Goal: Participate in discussion: Engage in conversation with other users on a specific topic

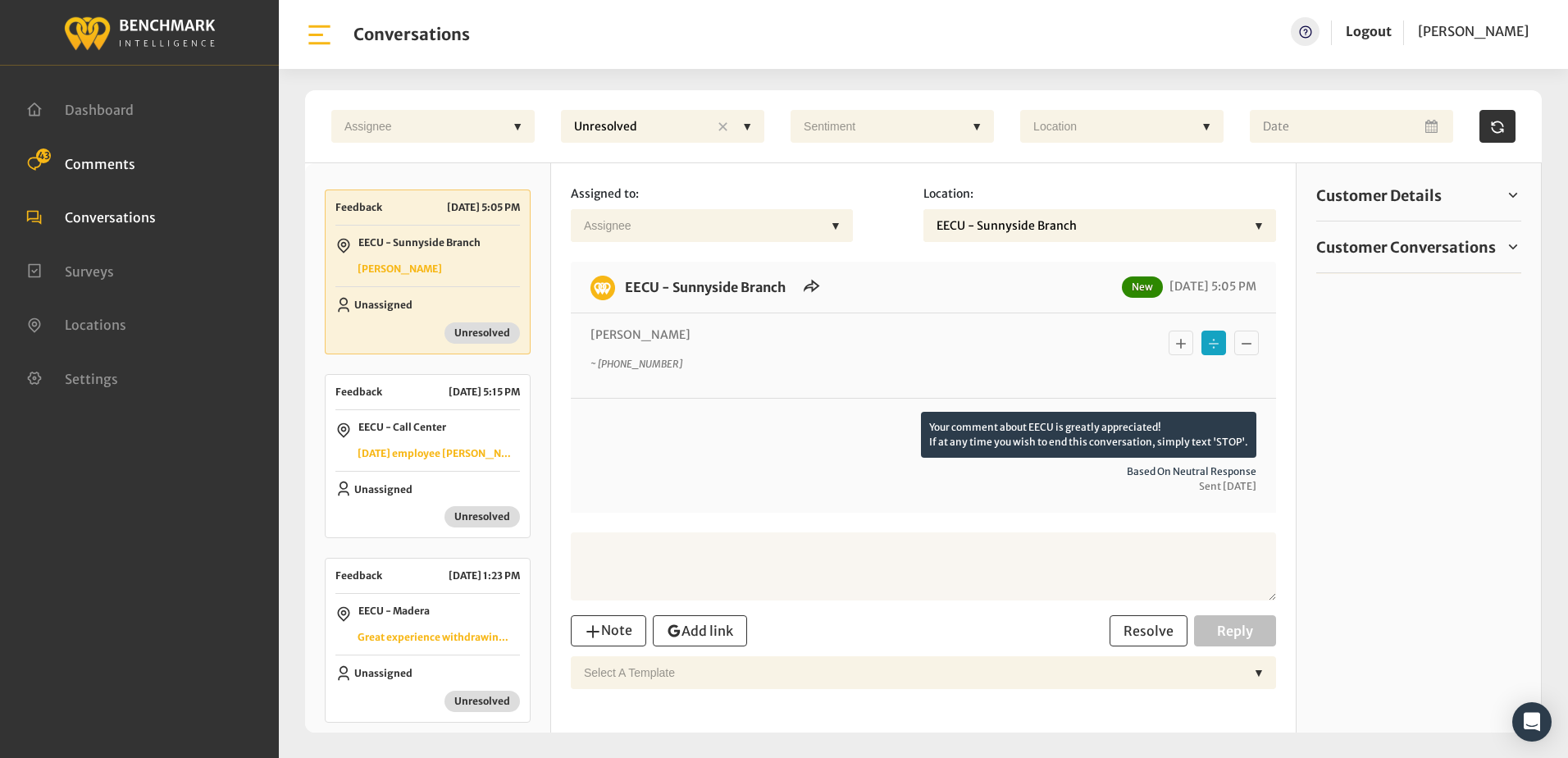
click at [126, 160] on span "Comments" at bounding box center [100, 164] width 71 height 17
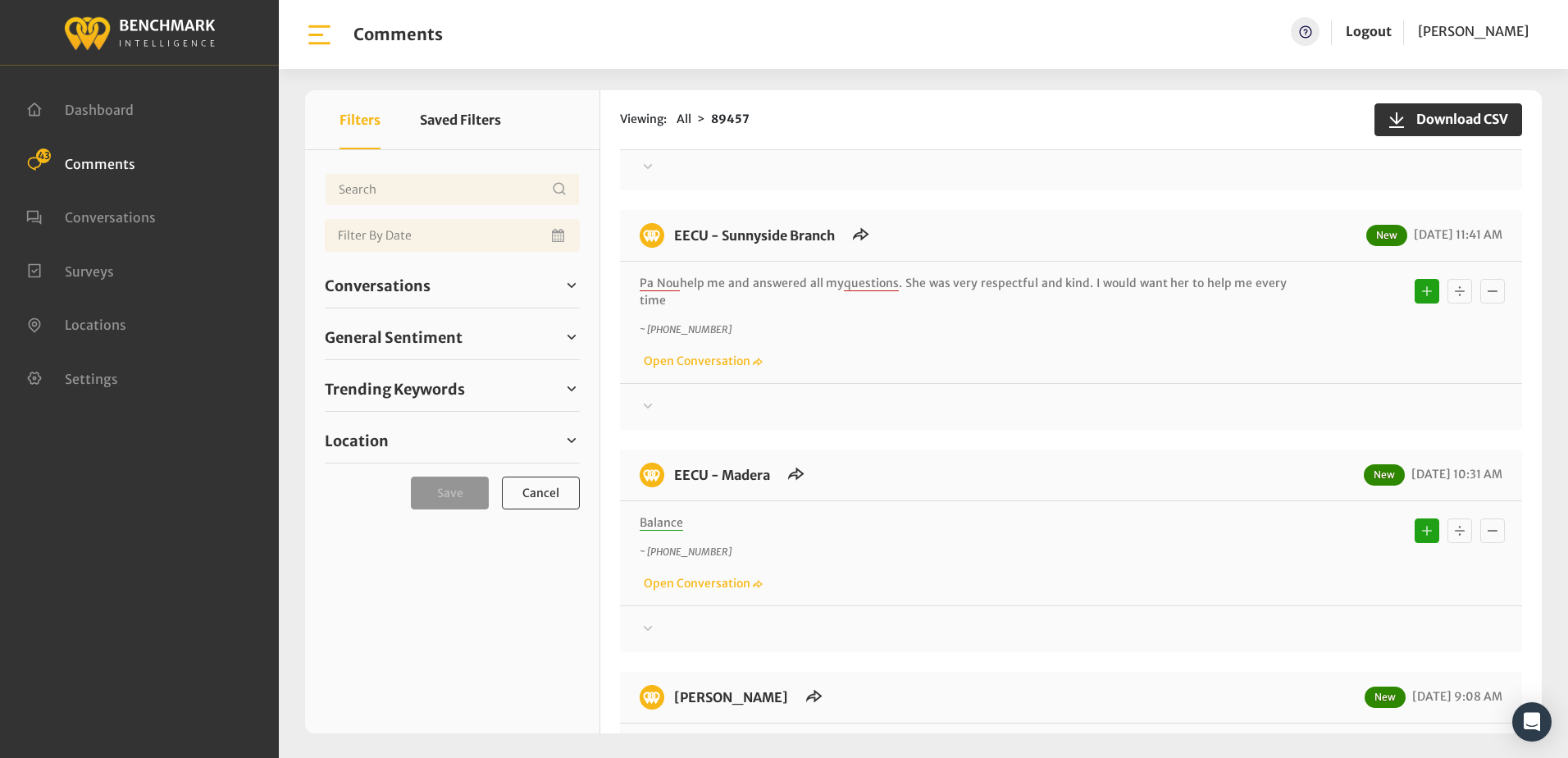
scroll to position [575, 0]
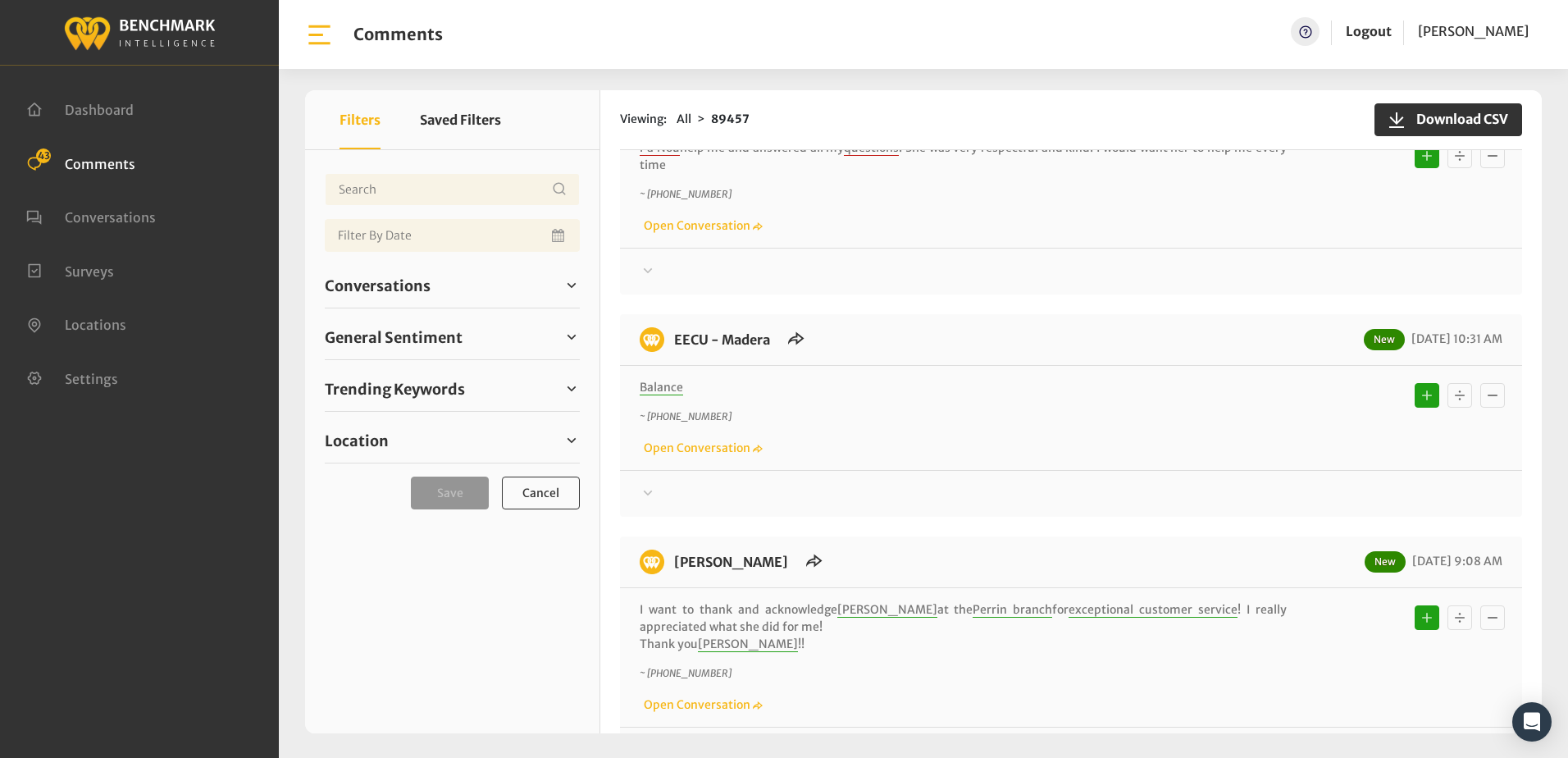
click at [646, 492] on icon at bounding box center [648, 492] width 9 height 5
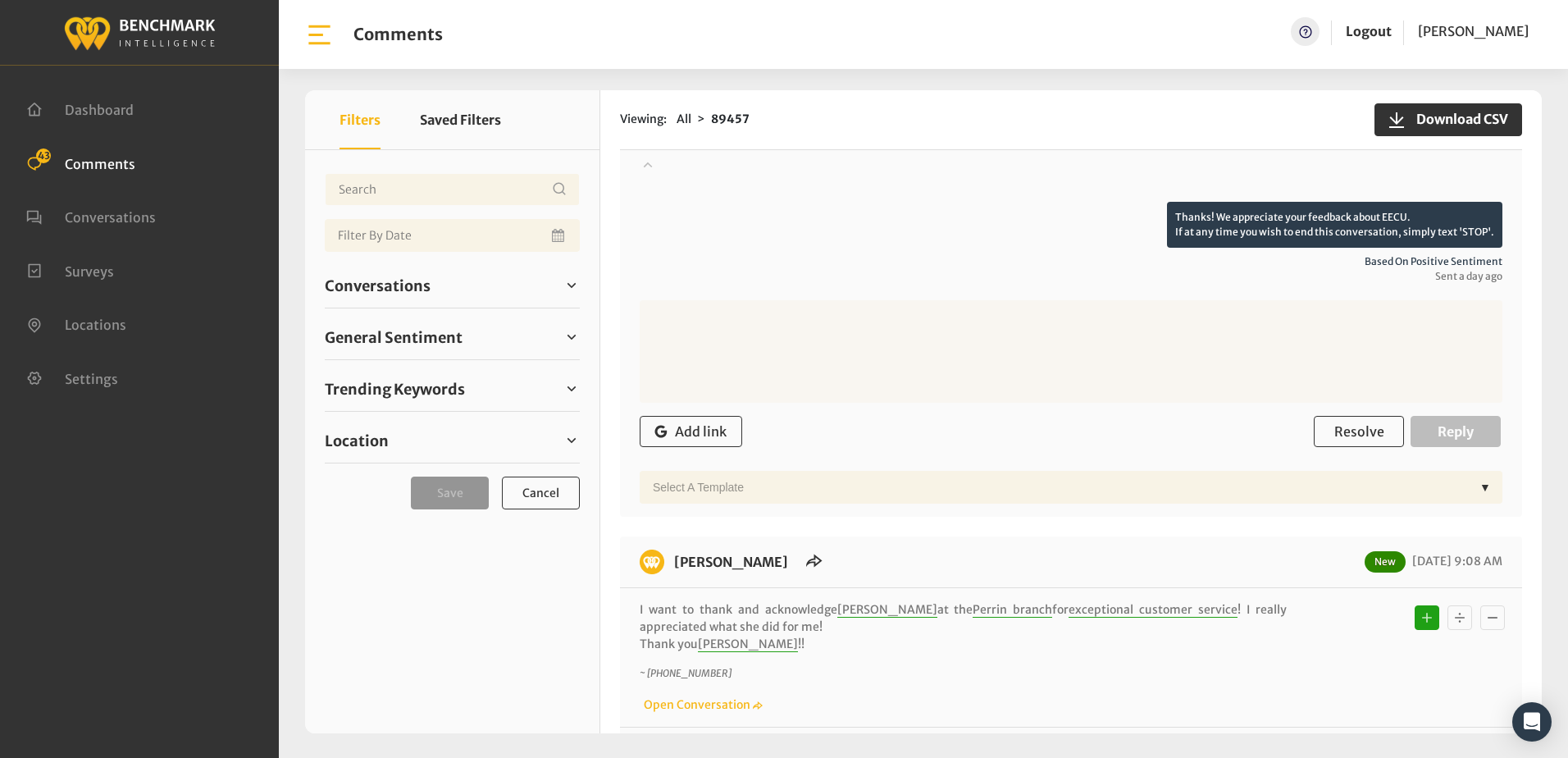
scroll to position [656, 0]
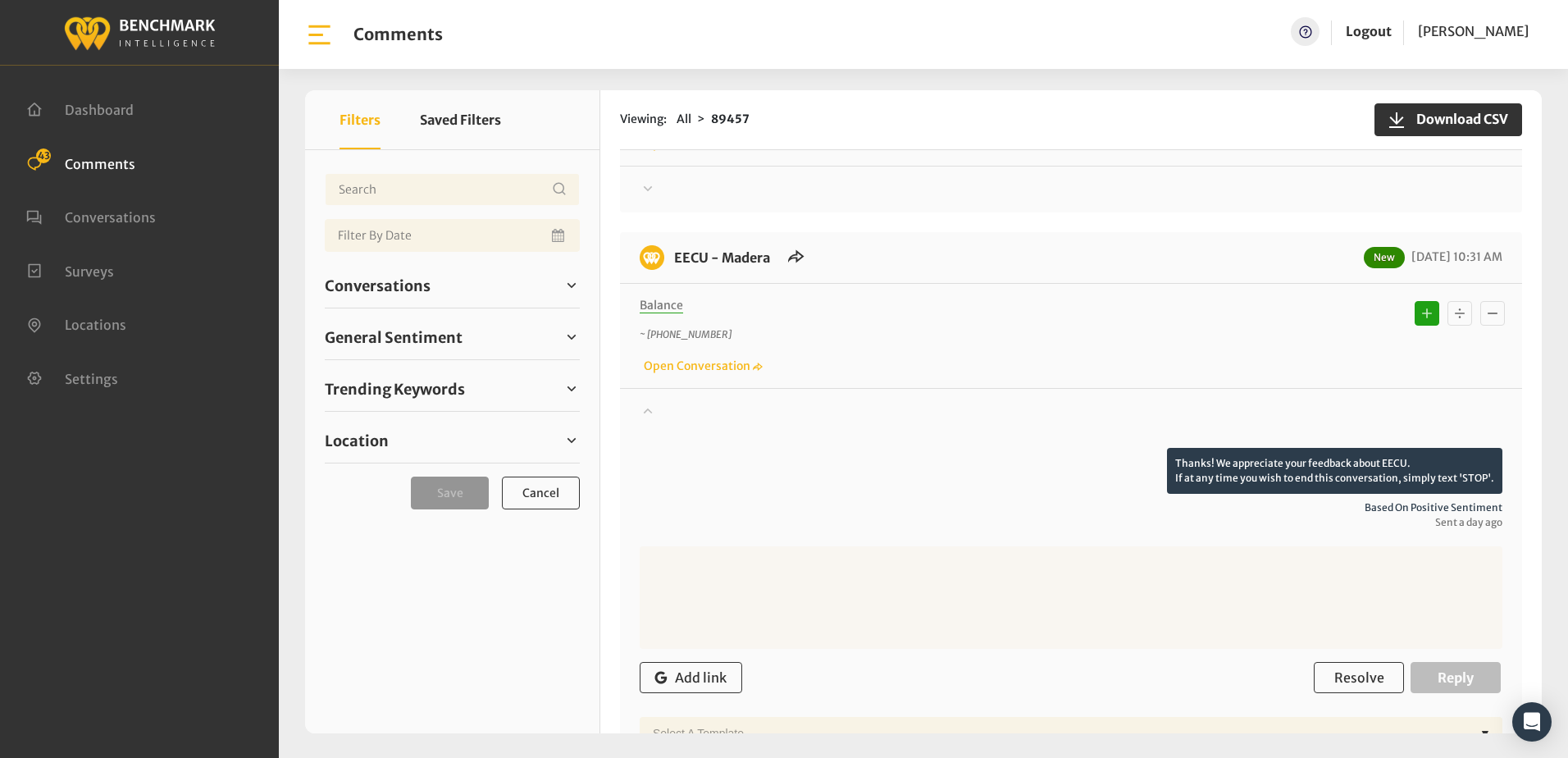
click at [1454, 319] on icon "Basic example" at bounding box center [1460, 313] width 17 height 19
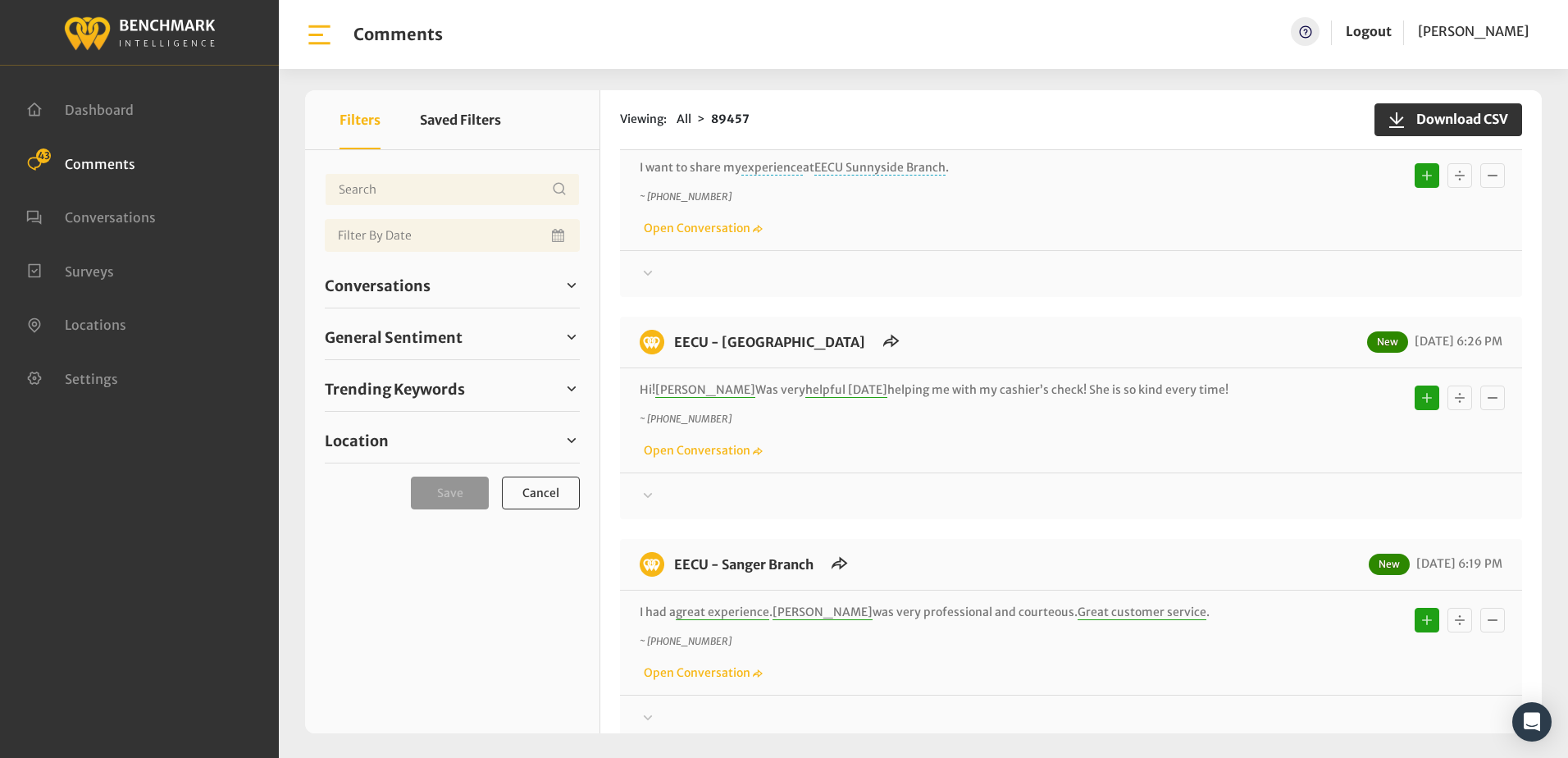
scroll to position [5007, 0]
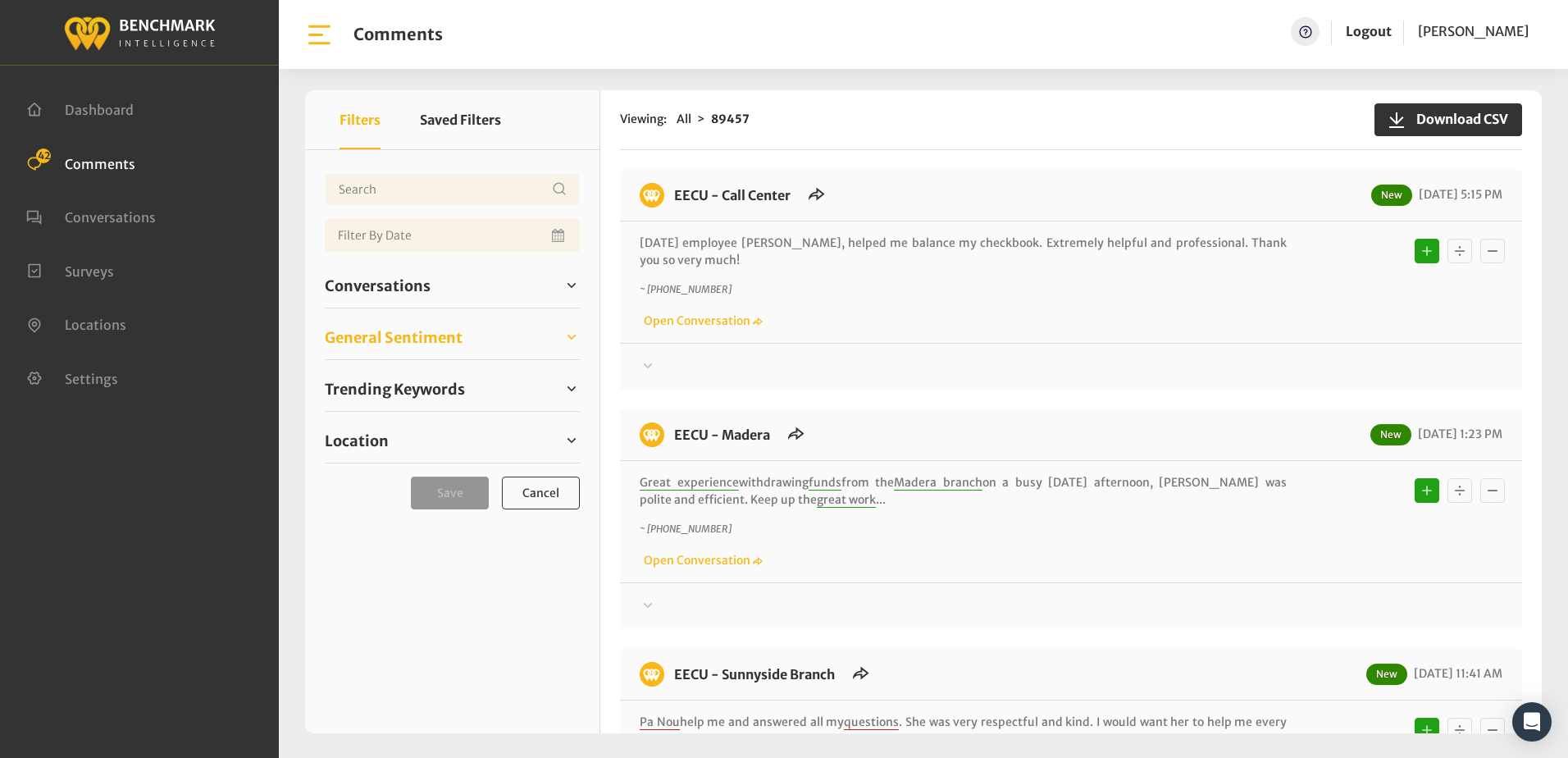
click at [420, 335] on span "General Sentiment" at bounding box center [394, 338] width 138 height 22
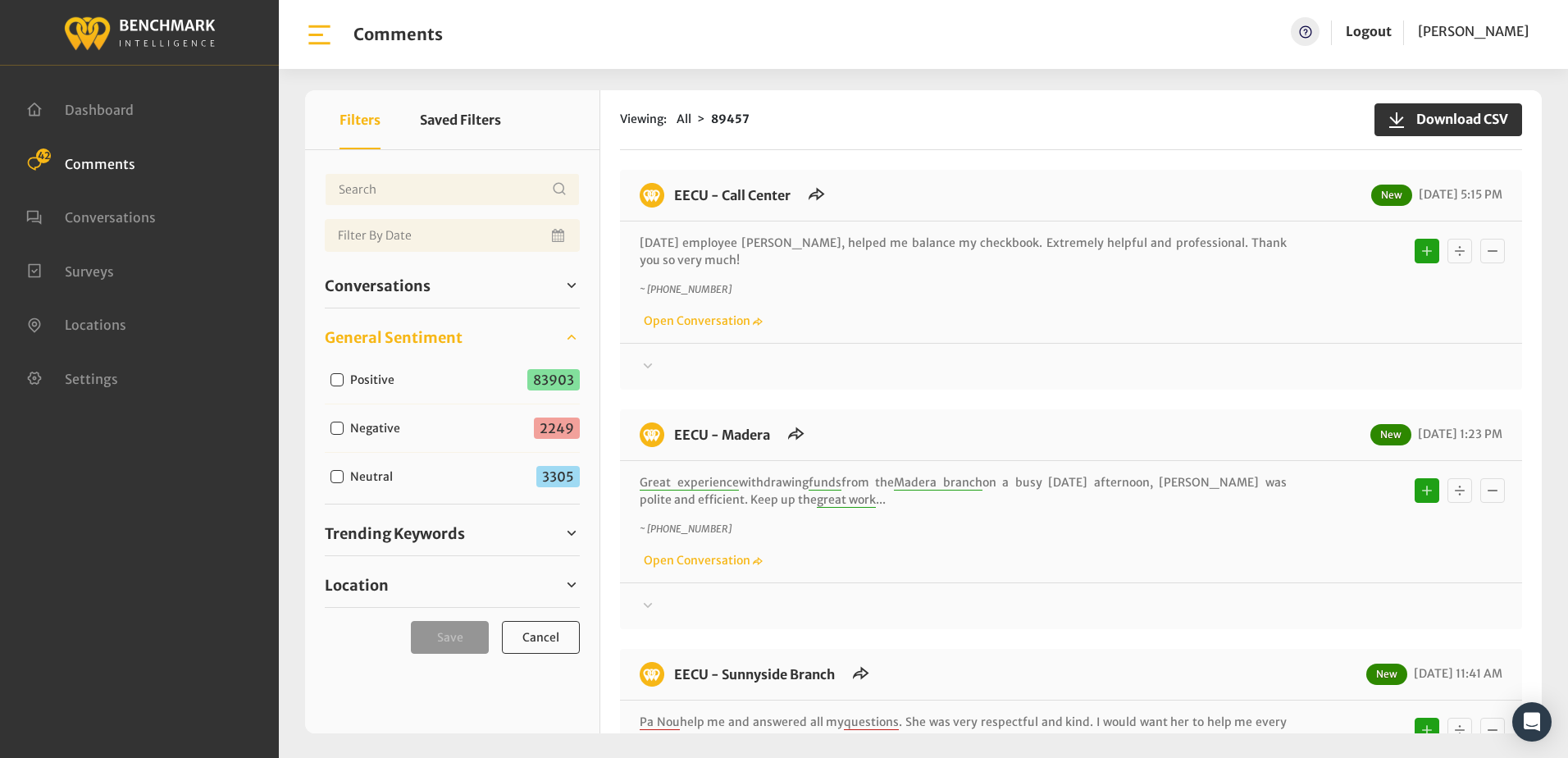
click at [342, 475] on input "Neutral" at bounding box center [338, 477] width 13 height 13
checkbox input "true"
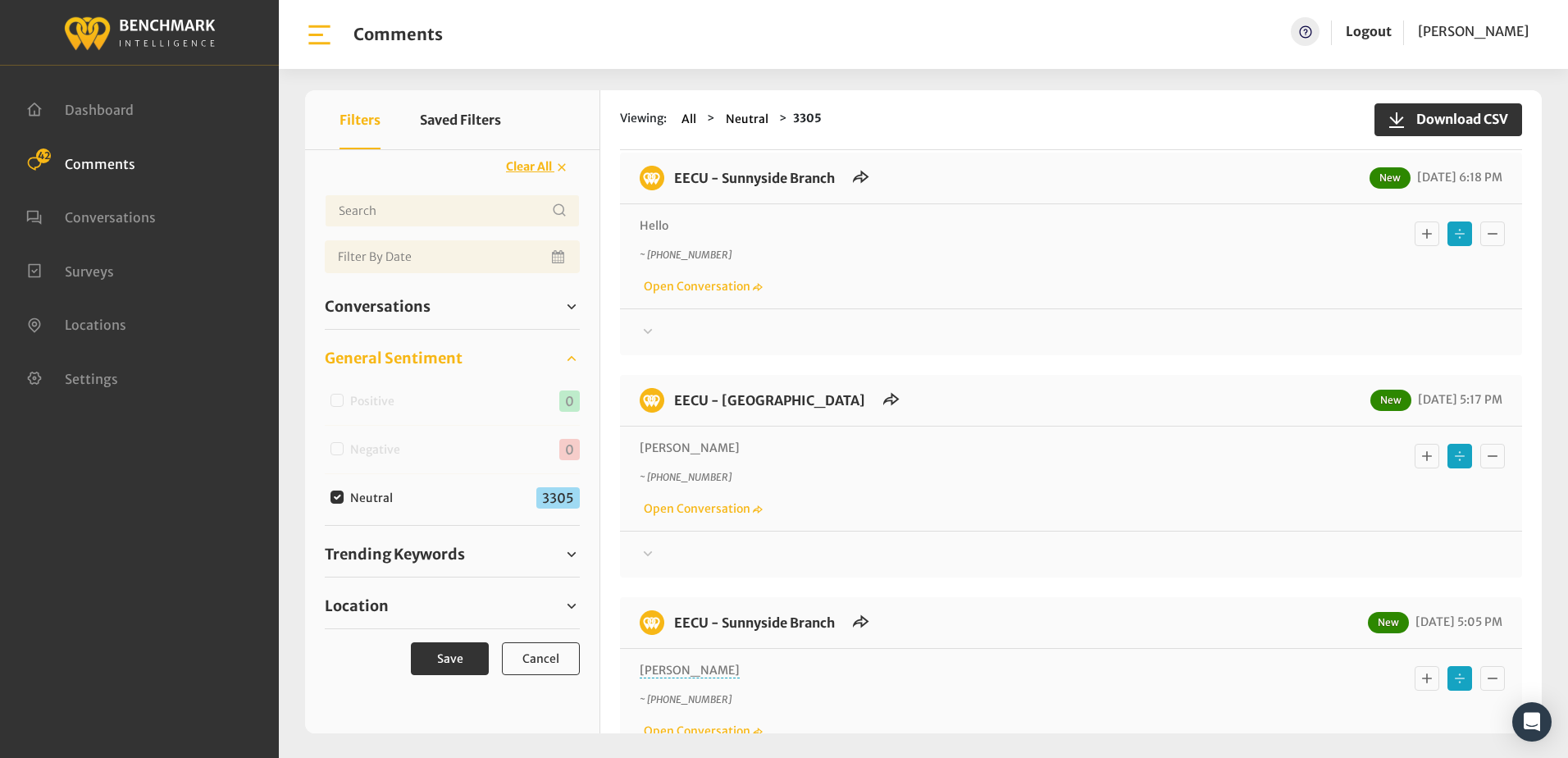
scroll to position [246, 0]
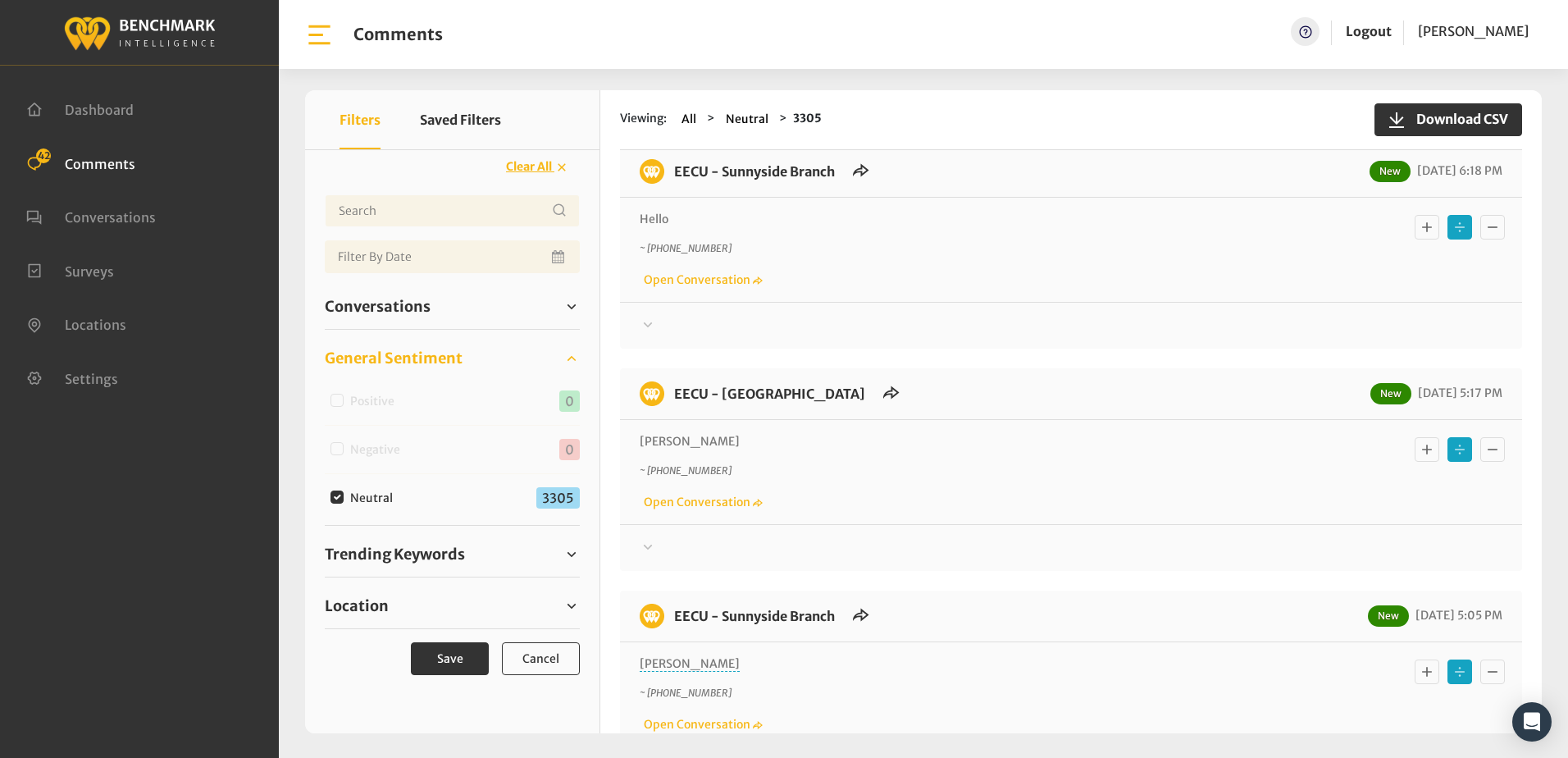
click at [648, 322] on icon at bounding box center [648, 324] width 17 height 19
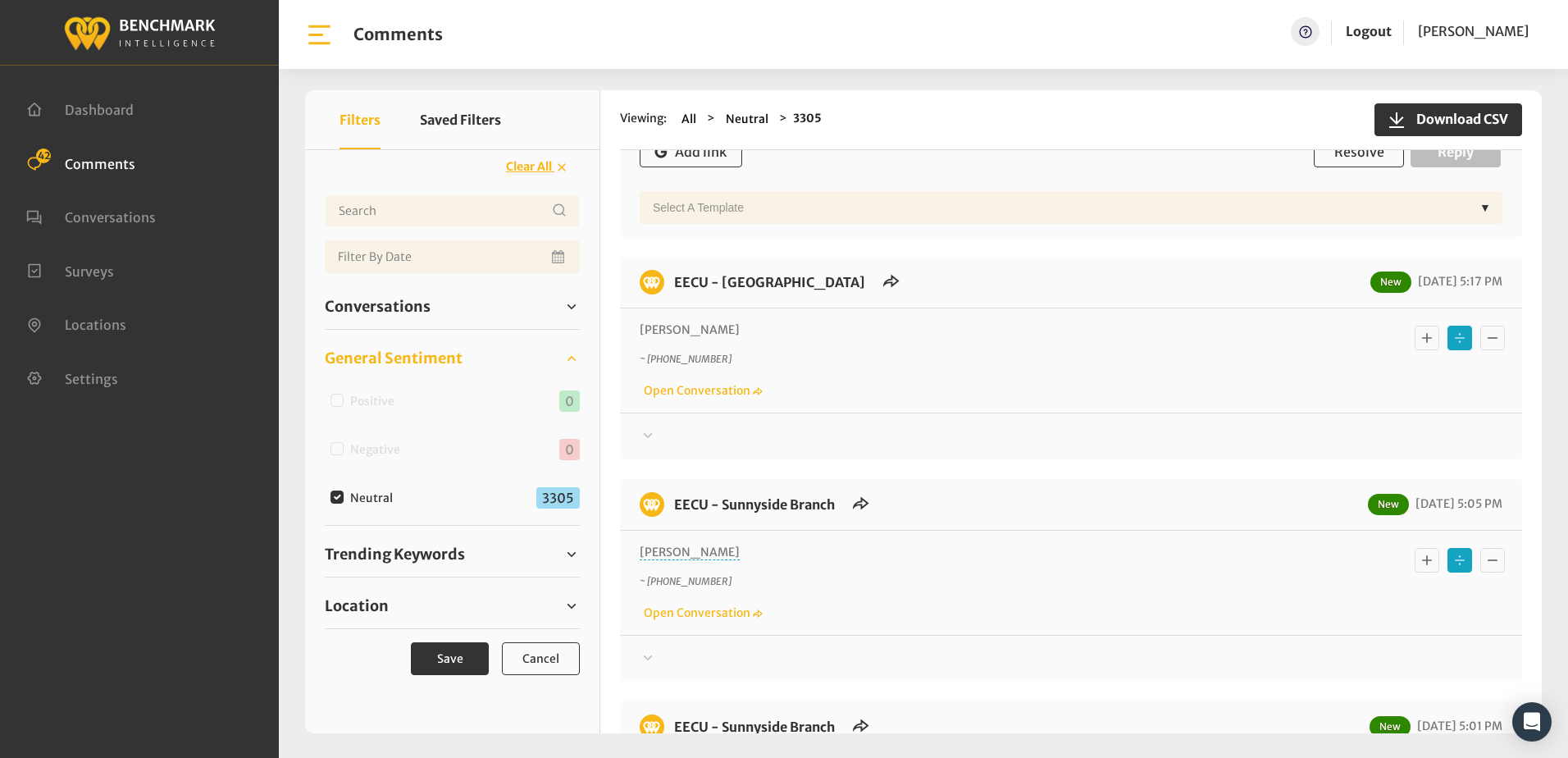
scroll to position [821, 0]
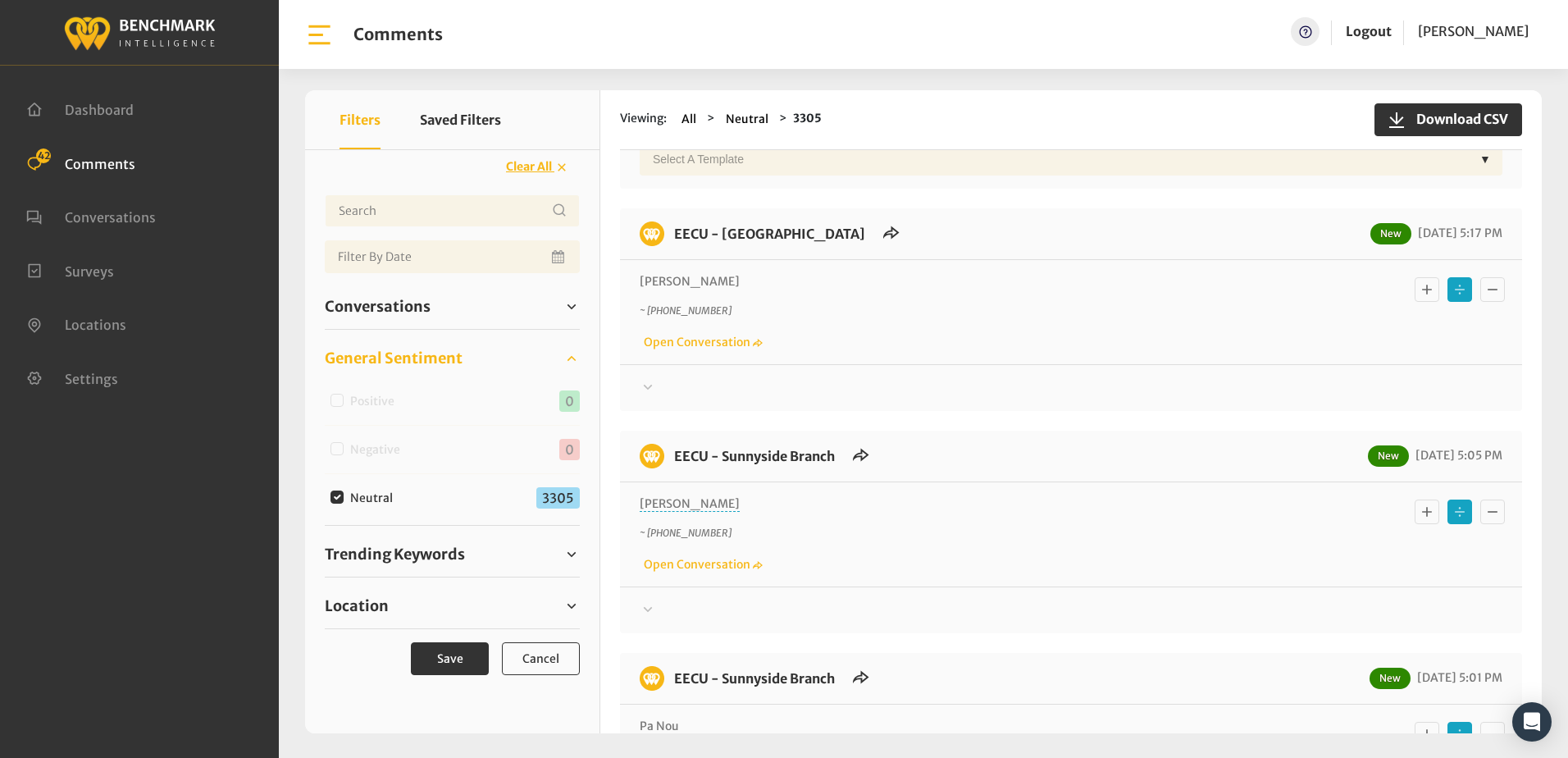
click at [650, 387] on icon at bounding box center [648, 387] width 9 height 5
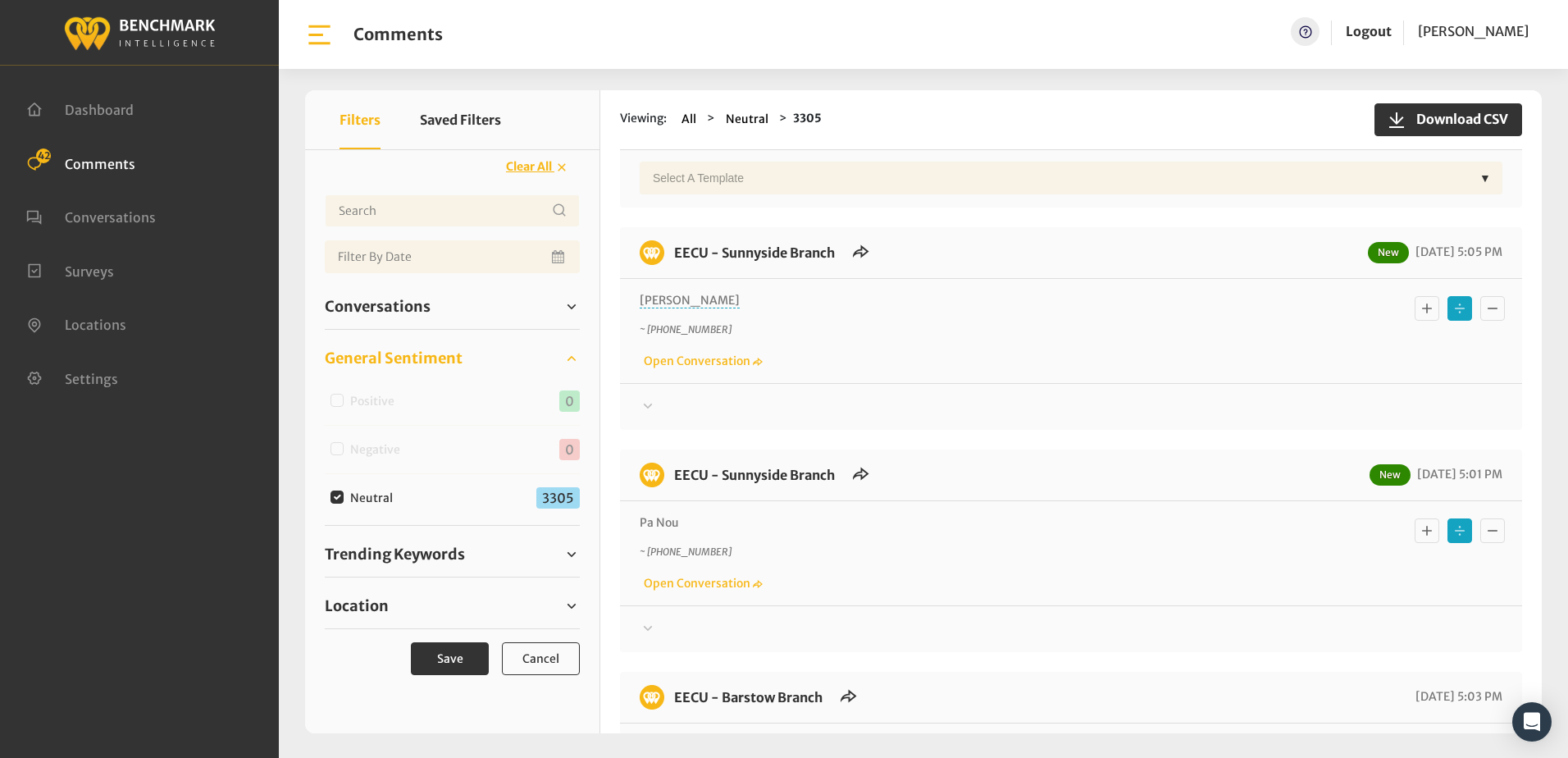
scroll to position [1395, 0]
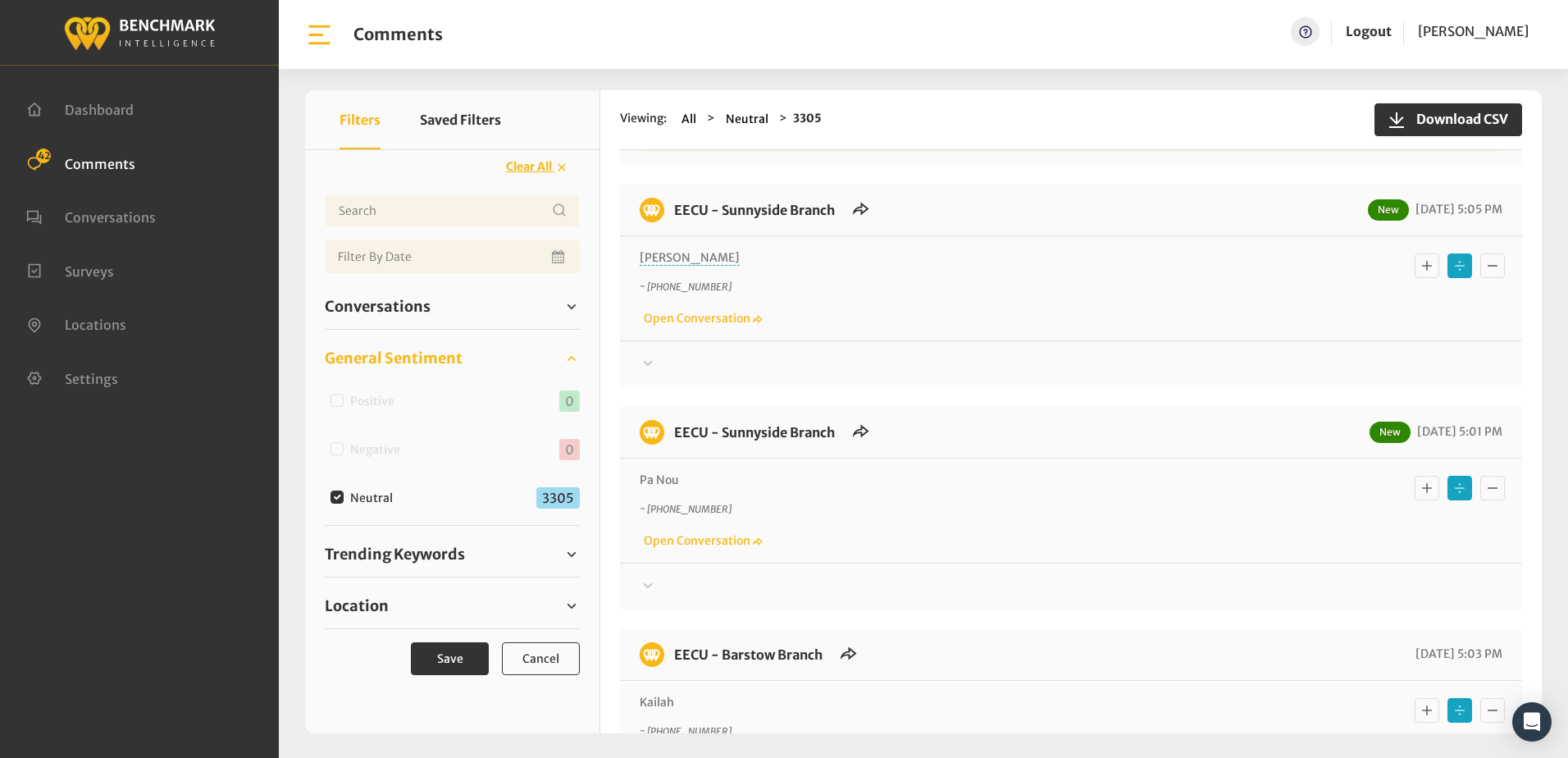
click at [648, 360] on icon at bounding box center [648, 363] width 17 height 19
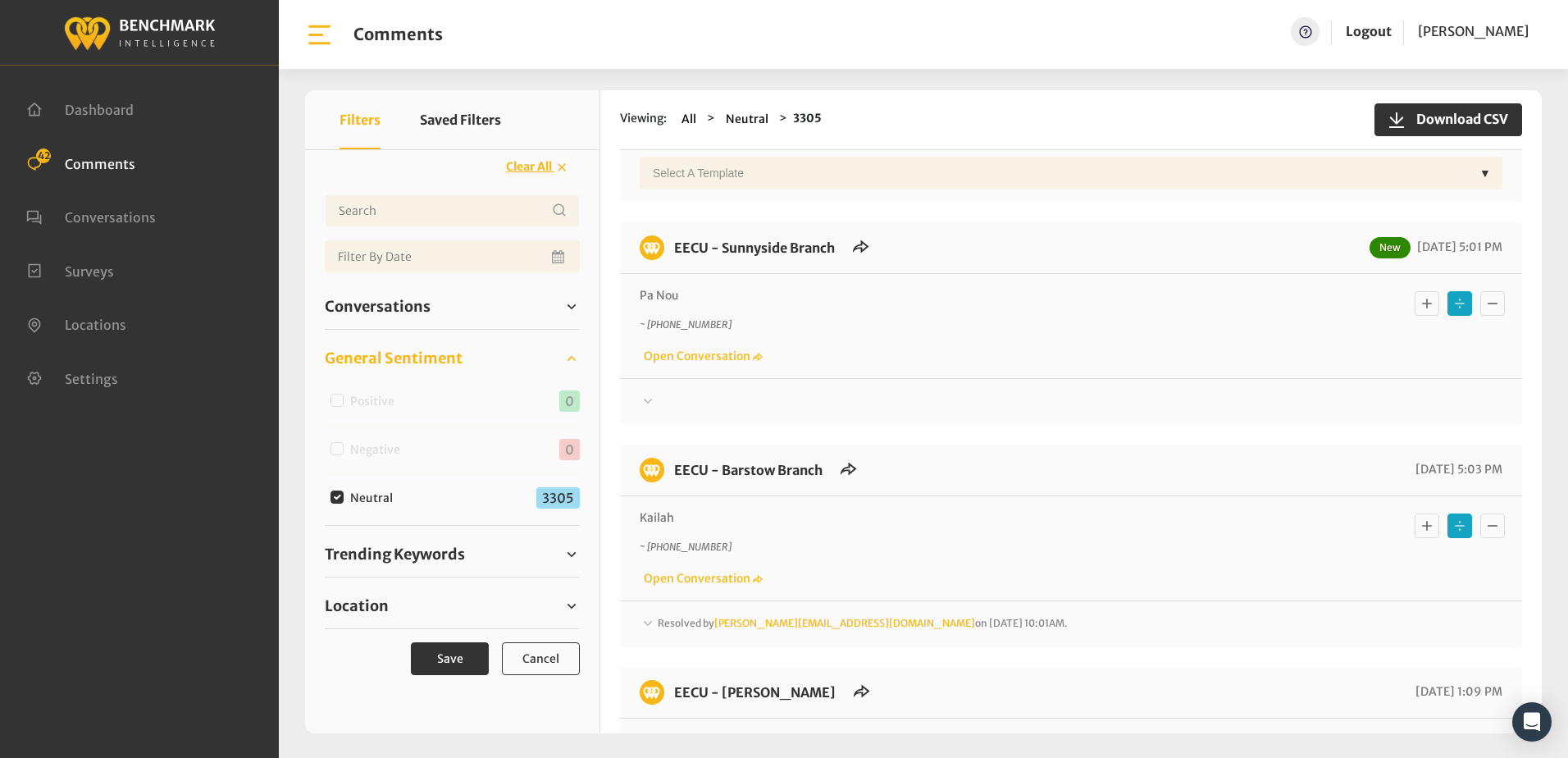
scroll to position [2052, 0]
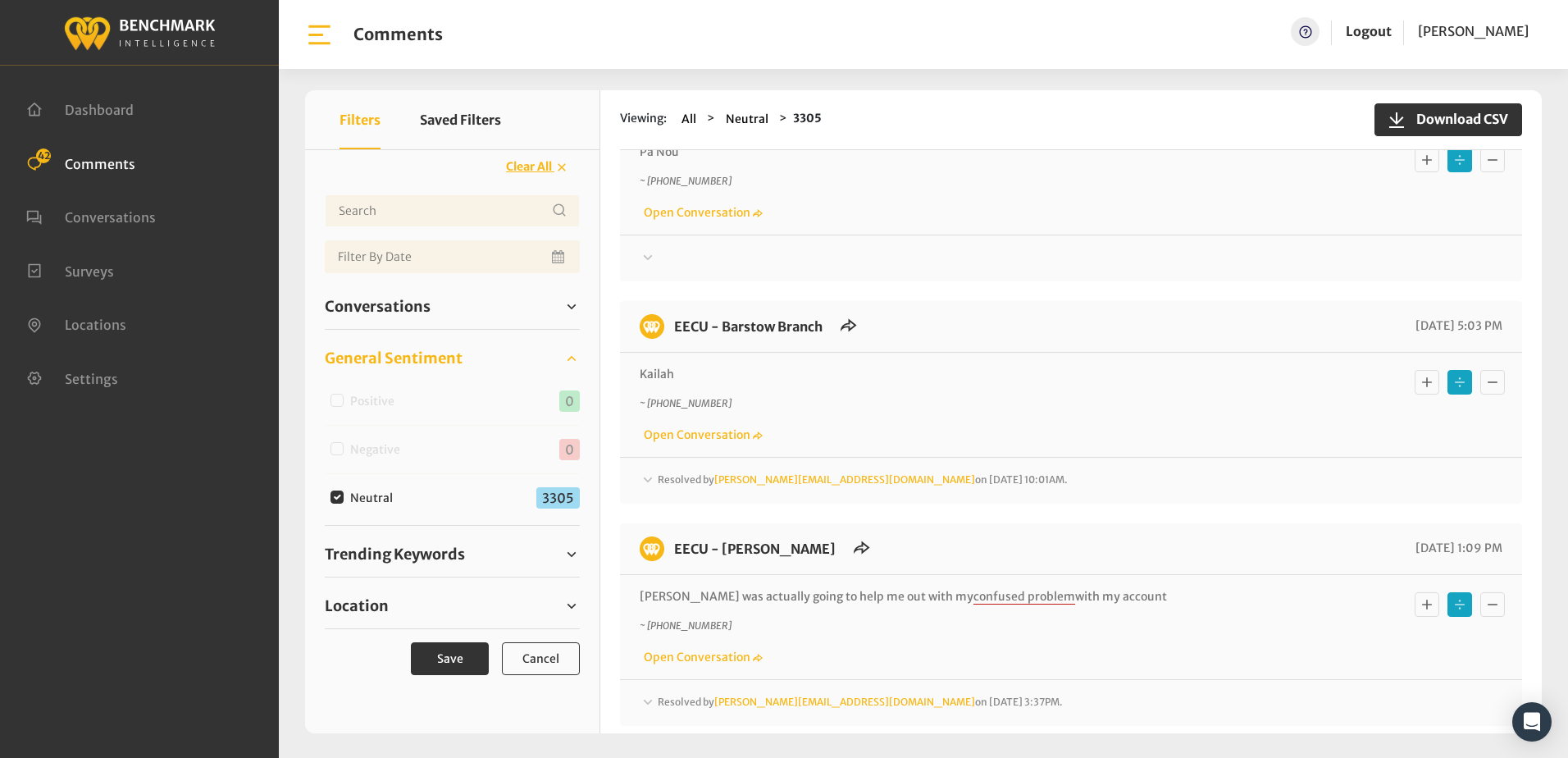
click at [649, 257] on icon at bounding box center [648, 257] width 17 height 19
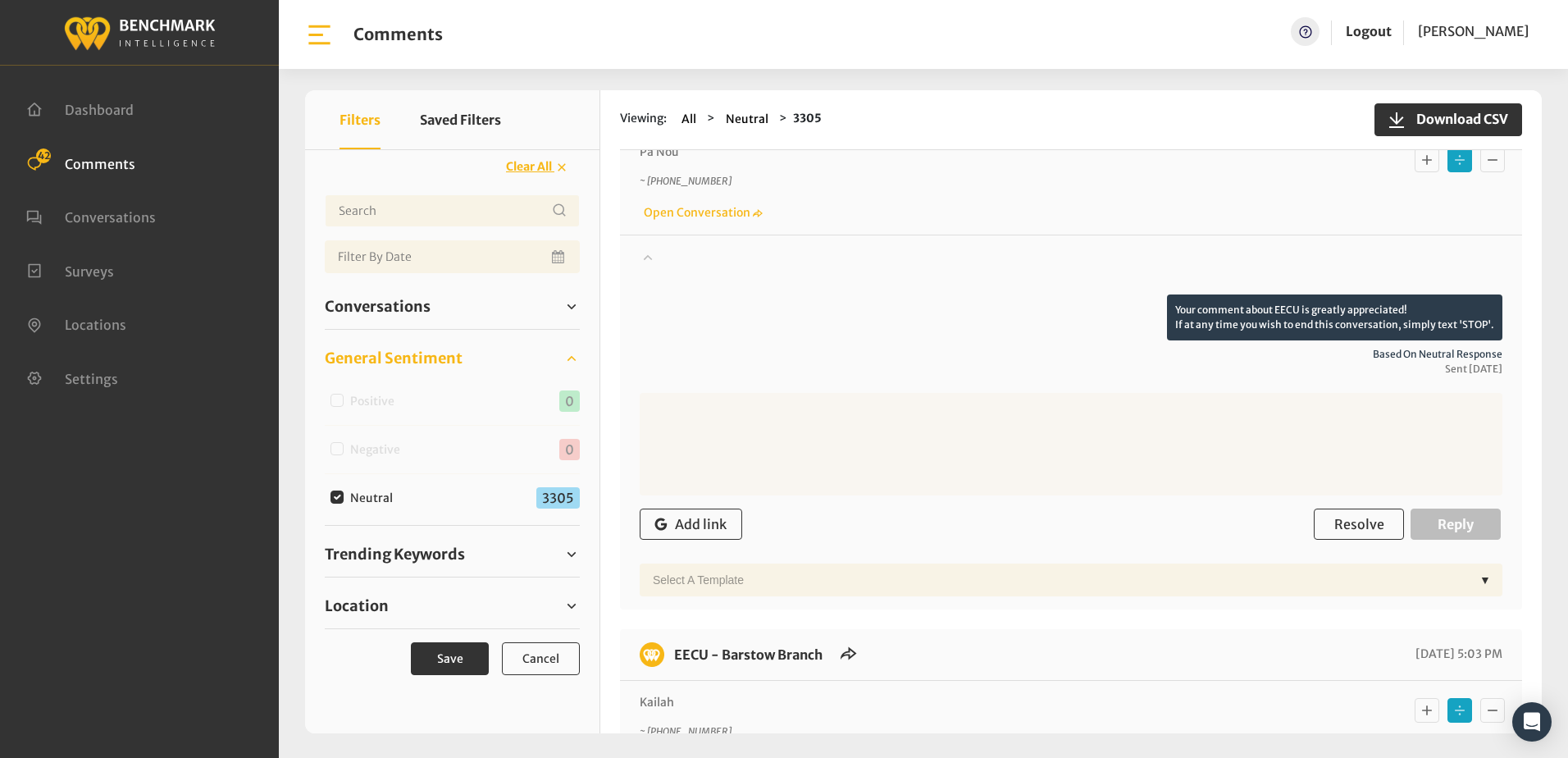
scroll to position [2462, 0]
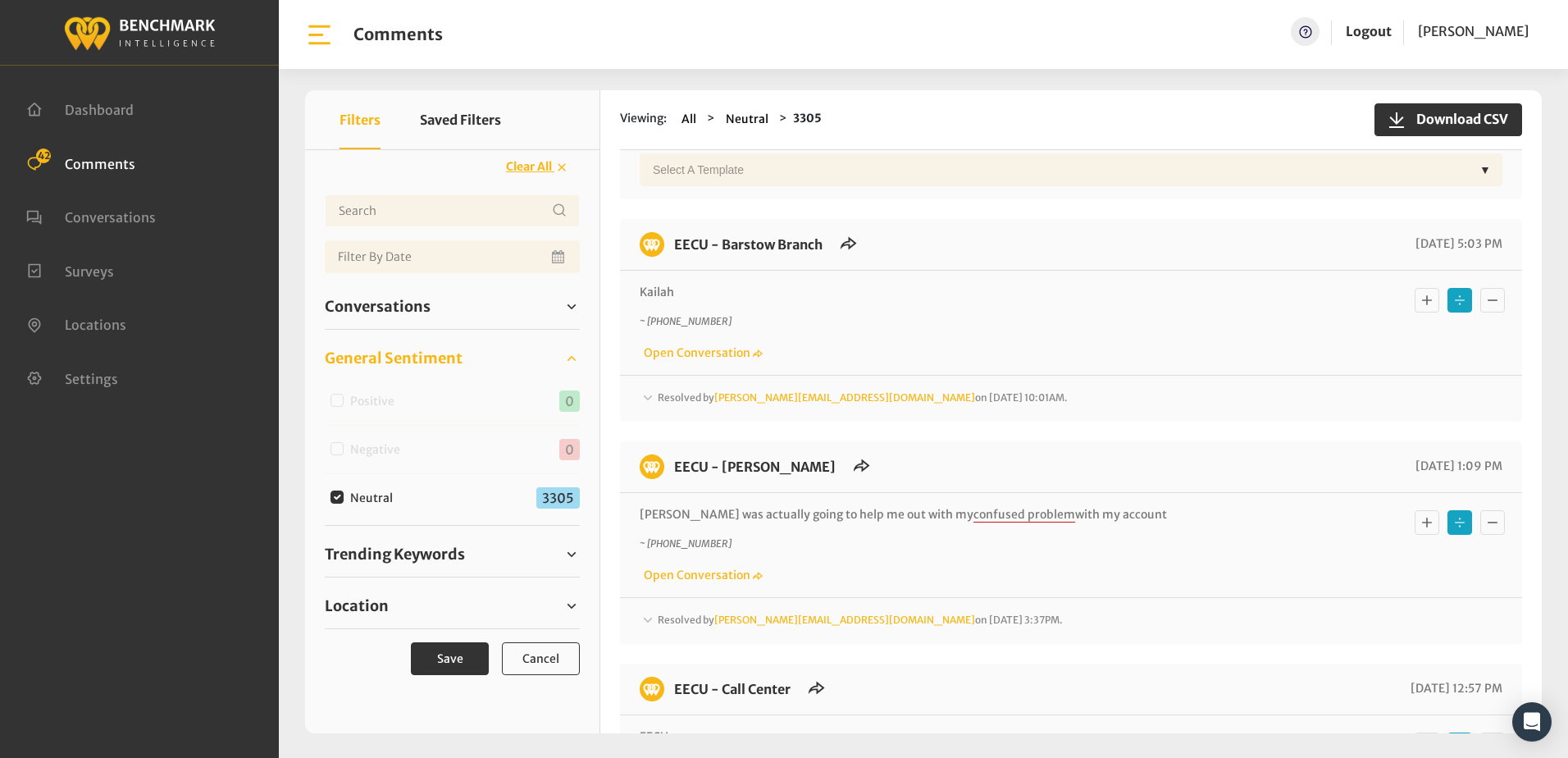
click at [653, 399] on icon at bounding box center [648, 397] width 17 height 19
